Goal: Register for event/course

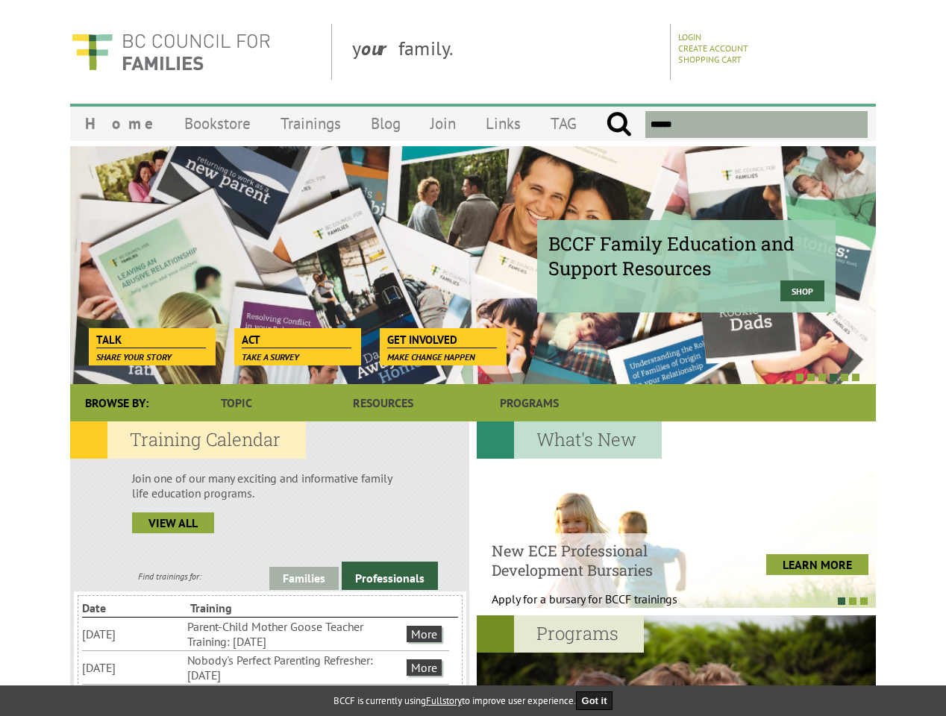
click at [473, 370] on div at bounding box center [457, 376] width 806 height 15
click at [473, 265] on div "BCCF Family Education and Support Resources Shop" at bounding box center [473, 264] width 806 height 239
click at [457, 377] on div at bounding box center [457, 376] width 806 height 15
click at [304, 578] on link "Families" at bounding box center [303, 578] width 69 height 23
click at [389, 576] on link "Professionals" at bounding box center [390, 576] width 96 height 28
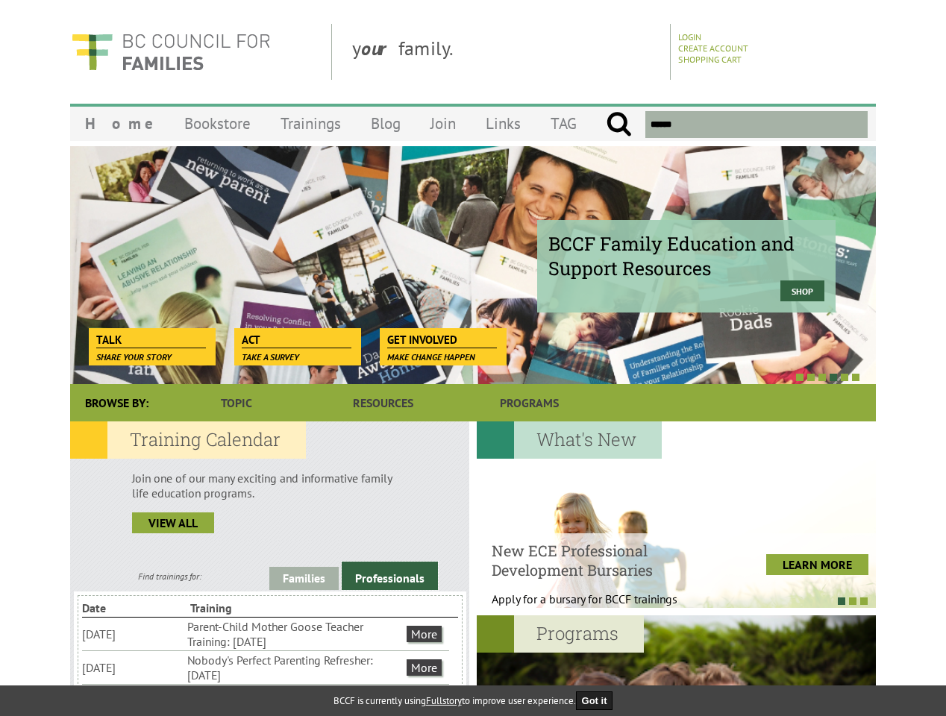
click at [266, 667] on li "Nobody's Perfect Parenting Refresher: [DATE]" at bounding box center [295, 667] width 216 height 33
click at [676, 515] on div at bounding box center [676, 515] width 399 height 187
click at [668, 601] on div at bounding box center [668, 600] width 399 height 15
click at [676, 666] on div at bounding box center [676, 709] width 399 height 187
click at [599, 701] on button "Got it" at bounding box center [594, 701] width 37 height 19
